Goal: Task Accomplishment & Management: Use online tool/utility

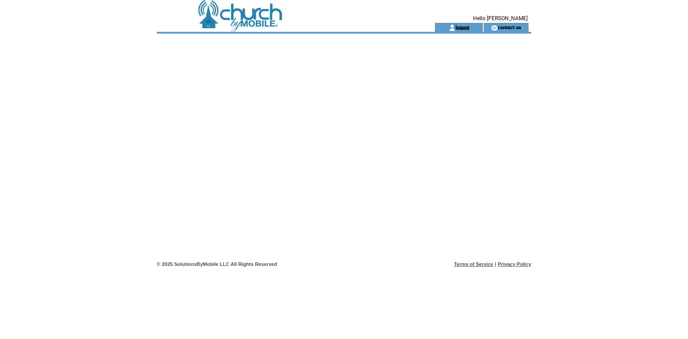
click at [464, 30] on link "logout" at bounding box center [462, 27] width 14 height 6
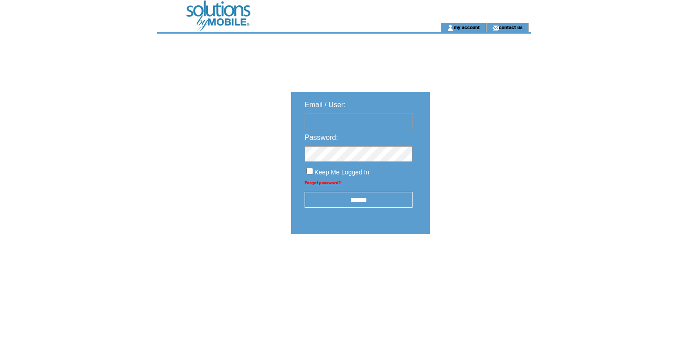
type input "**********"
click at [356, 207] on input "******" at bounding box center [359, 200] width 108 height 16
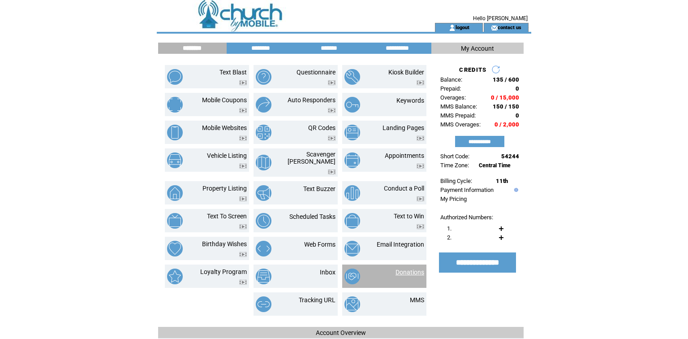
click at [404, 275] on link "Donations" at bounding box center [409, 271] width 29 height 7
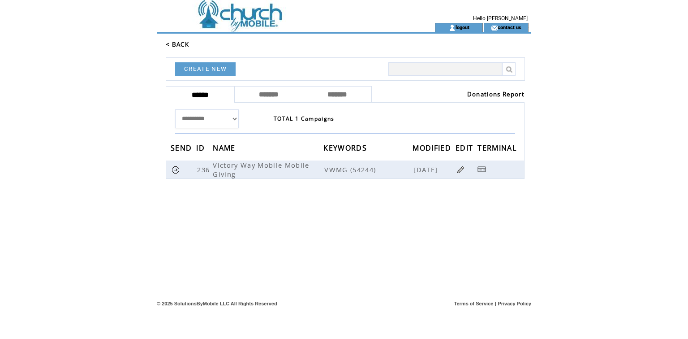
click at [481, 98] on link "Donations Report" at bounding box center [495, 94] width 57 height 8
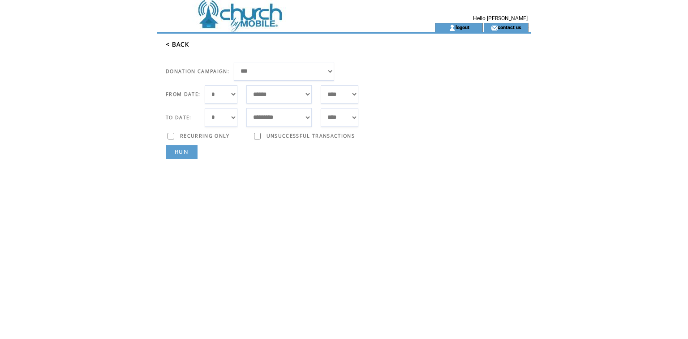
select select "***"
select select "*"
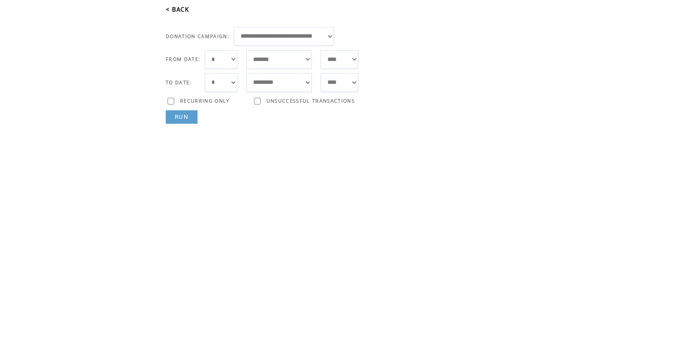
scroll to position [35, 0]
select select "*"
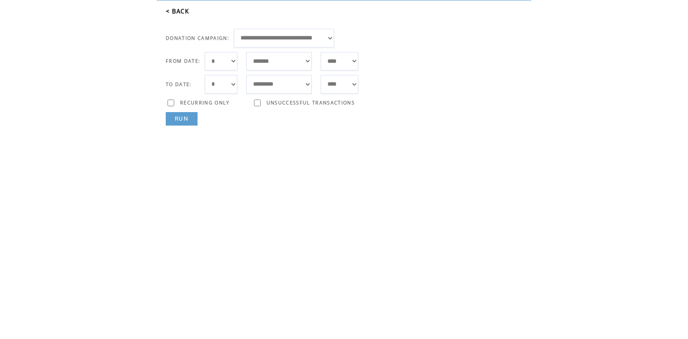
scroll to position [33, 0]
click at [181, 125] on link "RUN" at bounding box center [182, 118] width 32 height 13
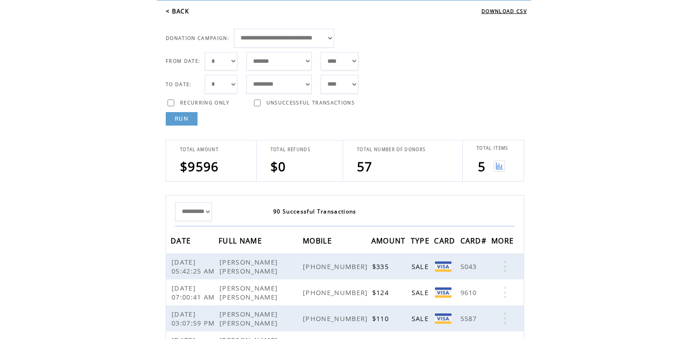
drag, startPoint x: 181, startPoint y: 137, endPoint x: 195, endPoint y: 136, distance: 14.4
click at [181, 125] on link "RUN" at bounding box center [182, 118] width 32 height 13
click at [501, 172] on img at bounding box center [499, 165] width 11 height 11
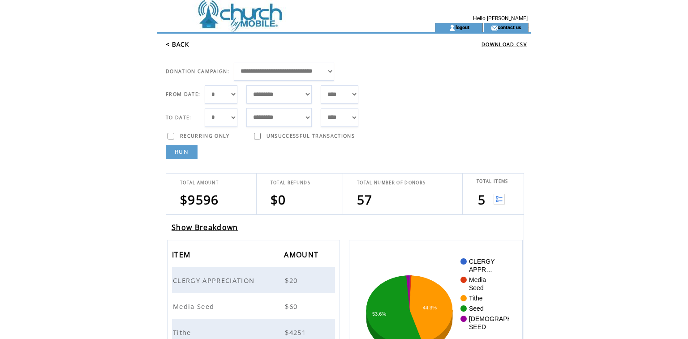
click at [482, 208] on span "5" at bounding box center [482, 199] width 8 height 17
click at [498, 205] on img at bounding box center [499, 198] width 11 height 11
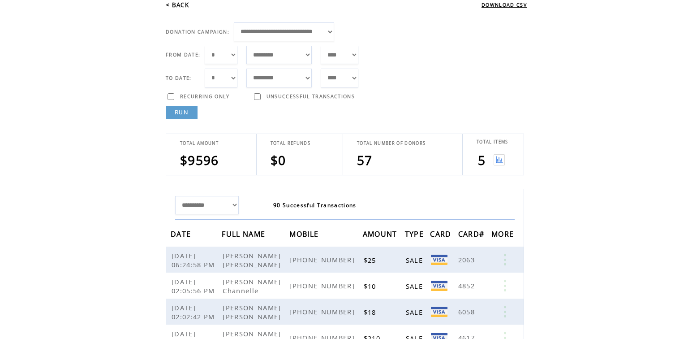
scroll to position [39, 0]
click at [501, 165] on img at bounding box center [499, 159] width 11 height 11
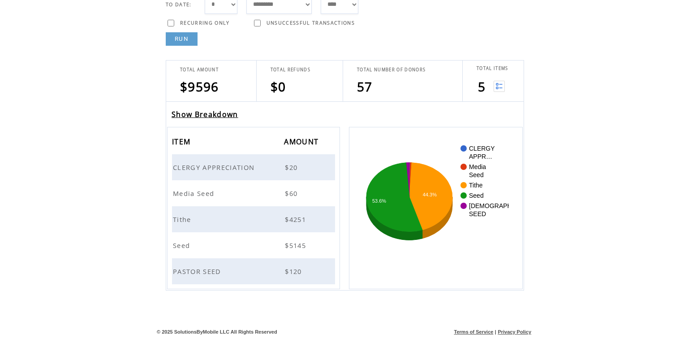
scroll to position [155, 0]
